Goal: Information Seeking & Learning: Compare options

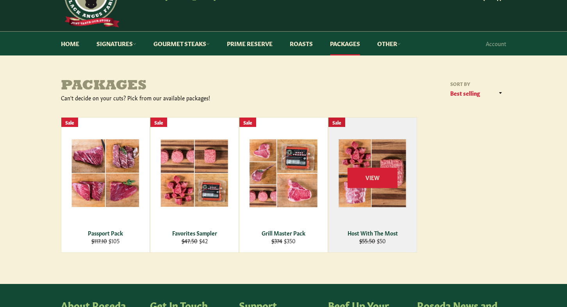
click at [383, 237] on div "View" at bounding box center [372, 184] width 88 height 135
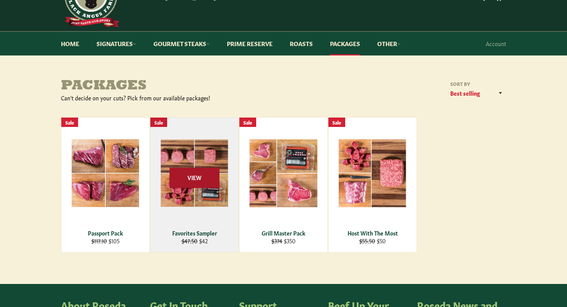
click at [192, 181] on span "View" at bounding box center [194, 178] width 50 height 20
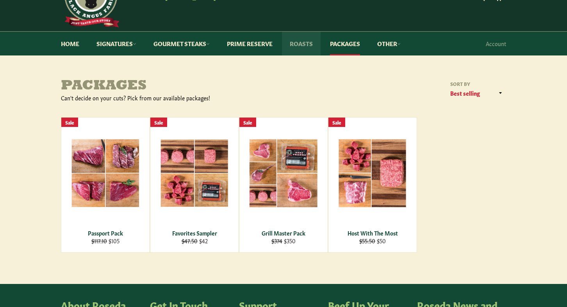
click at [313, 39] on link "Roasts" at bounding box center [301, 44] width 39 height 24
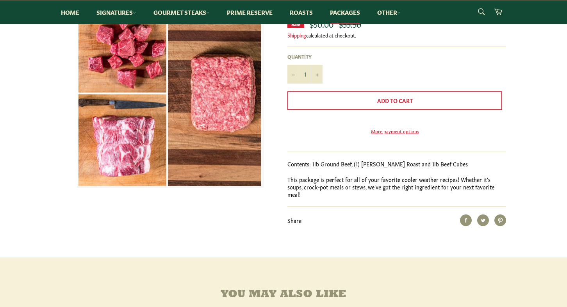
scroll to position [78, 0]
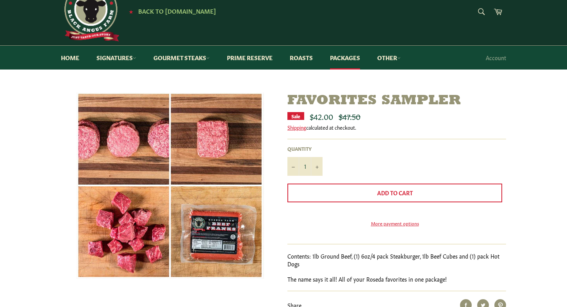
scroll to position [39, 0]
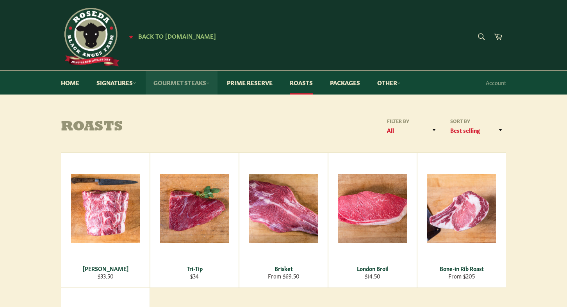
click at [210, 83] on icon at bounding box center [208, 83] width 4 height 4
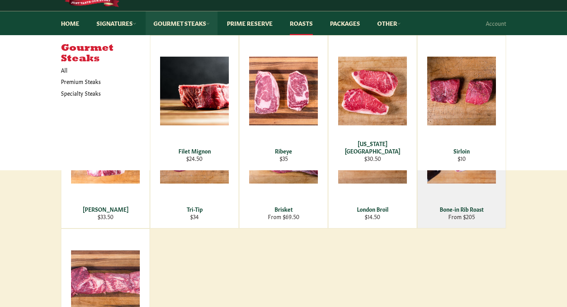
scroll to position [78, 0]
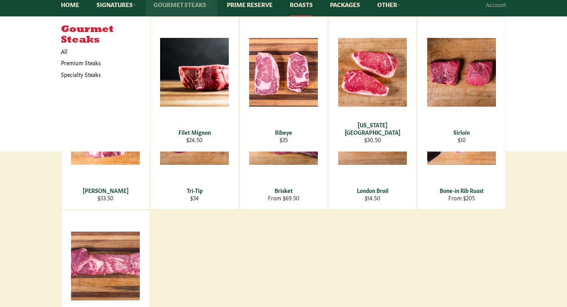
click at [210, 5] on icon at bounding box center [208, 5] width 4 height 4
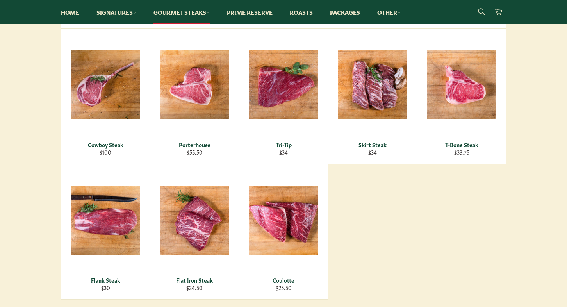
scroll to position [273, 0]
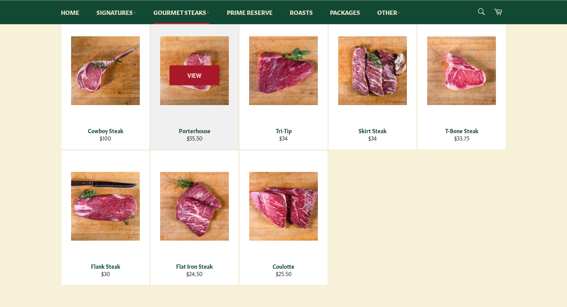
click at [190, 69] on span "View" at bounding box center [194, 75] width 50 height 20
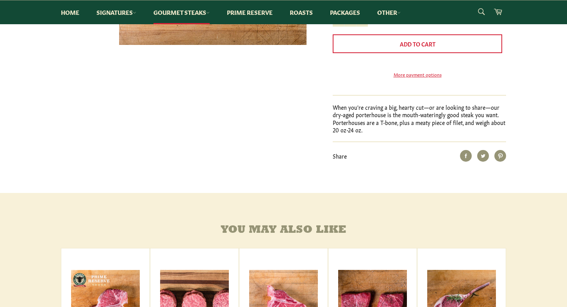
scroll to position [273, 0]
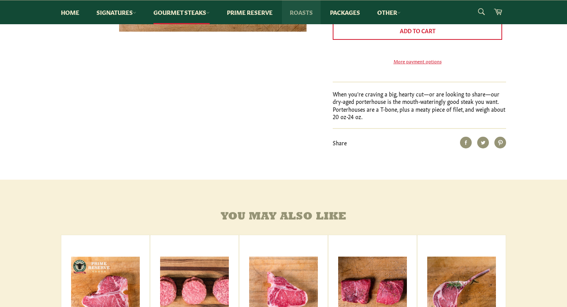
click at [308, 10] on link "Roasts" at bounding box center [301, 12] width 39 height 24
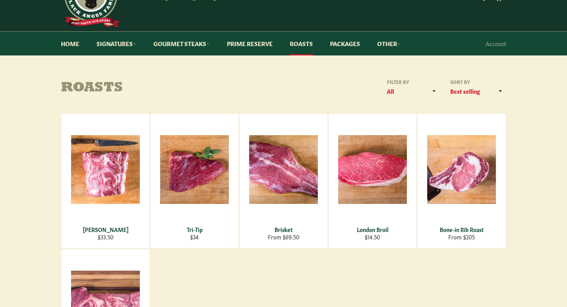
scroll to position [78, 0]
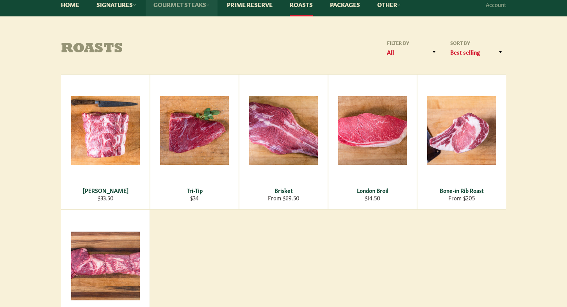
click at [208, 4] on link "Gourmet Steaks" at bounding box center [182, 5] width 72 height 24
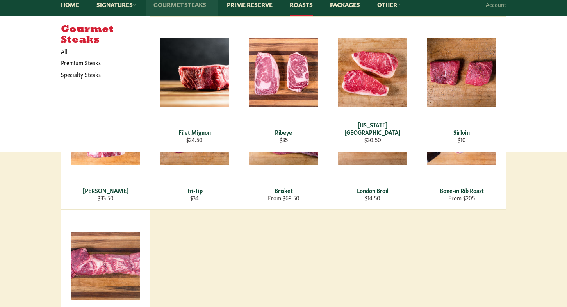
click at [210, 4] on icon at bounding box center [208, 5] width 4 height 4
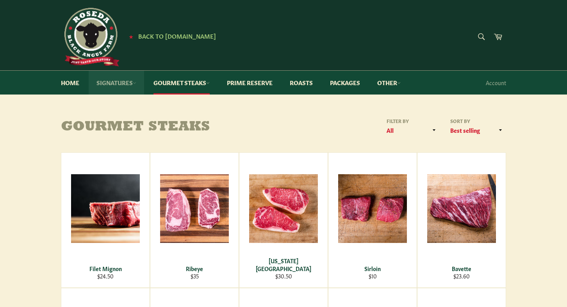
click at [128, 83] on link "Signatures" at bounding box center [116, 83] width 55 height 24
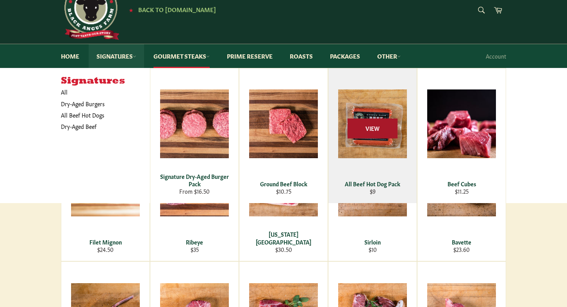
scroll to position [39, 0]
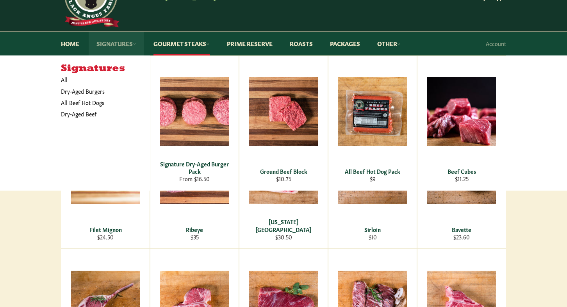
click at [133, 43] on link "Signatures" at bounding box center [116, 44] width 55 height 24
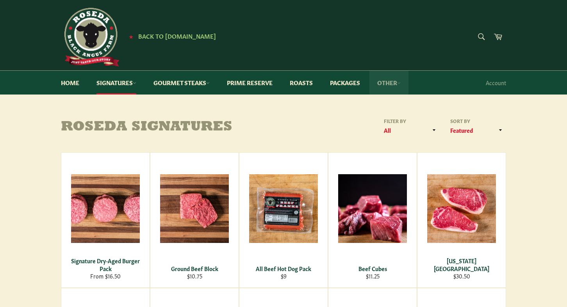
click at [391, 82] on link "Other" at bounding box center [388, 83] width 39 height 24
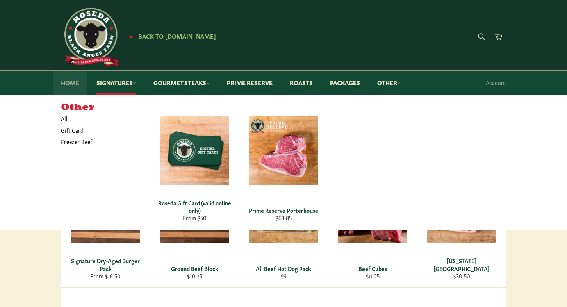
click at [77, 78] on link "Home" at bounding box center [70, 83] width 34 height 24
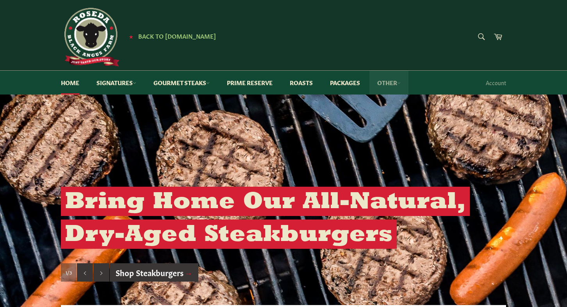
click at [400, 83] on link "Other" at bounding box center [388, 83] width 39 height 24
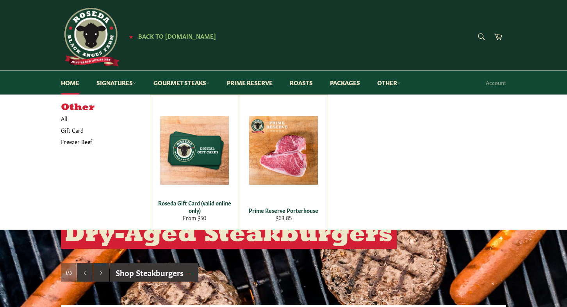
click at [50, 69] on header "Site navigation ★ Back to [DOMAIN_NAME] Search Search Cart ★ Back to [DOMAIN_NA…" at bounding box center [283, 47] width 567 height 94
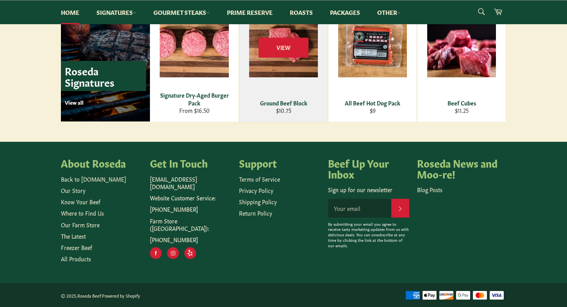
scroll to position [1120, 0]
